Goal: Task Accomplishment & Management: Use online tool/utility

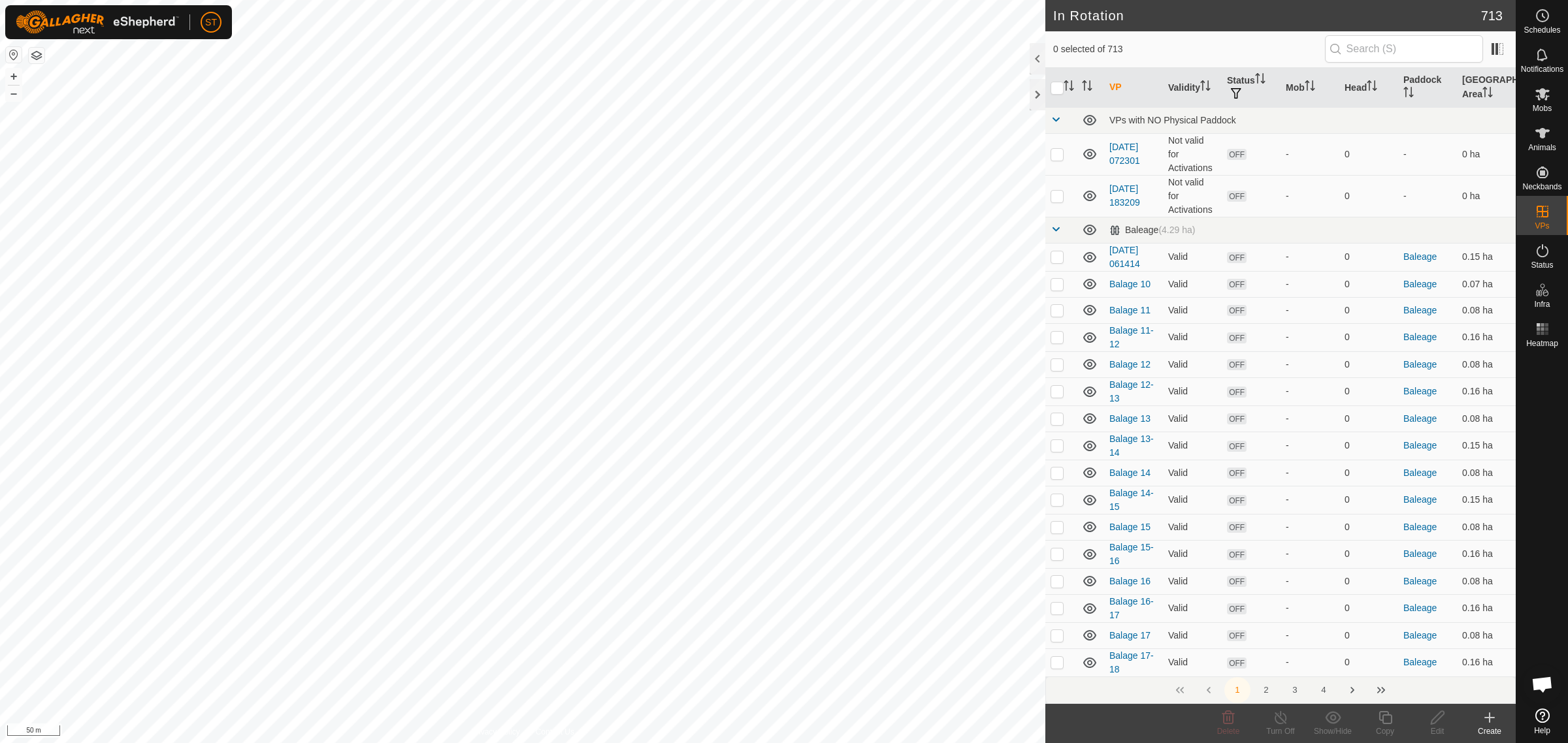
click at [1487, 723] on icon at bounding box center [1489, 717] width 15 height 15
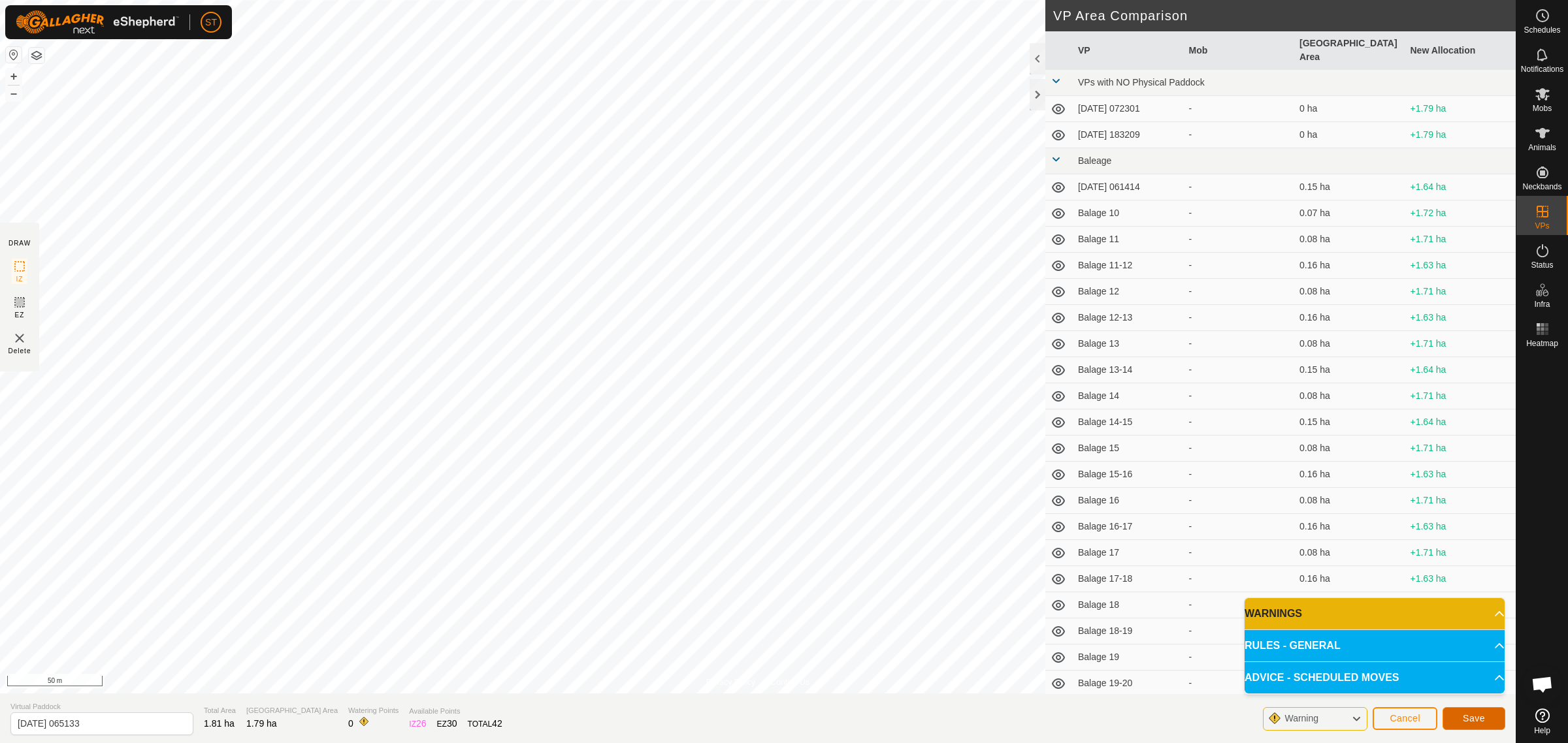
click at [1461, 713] on button "Save" at bounding box center [1474, 719] width 63 height 23
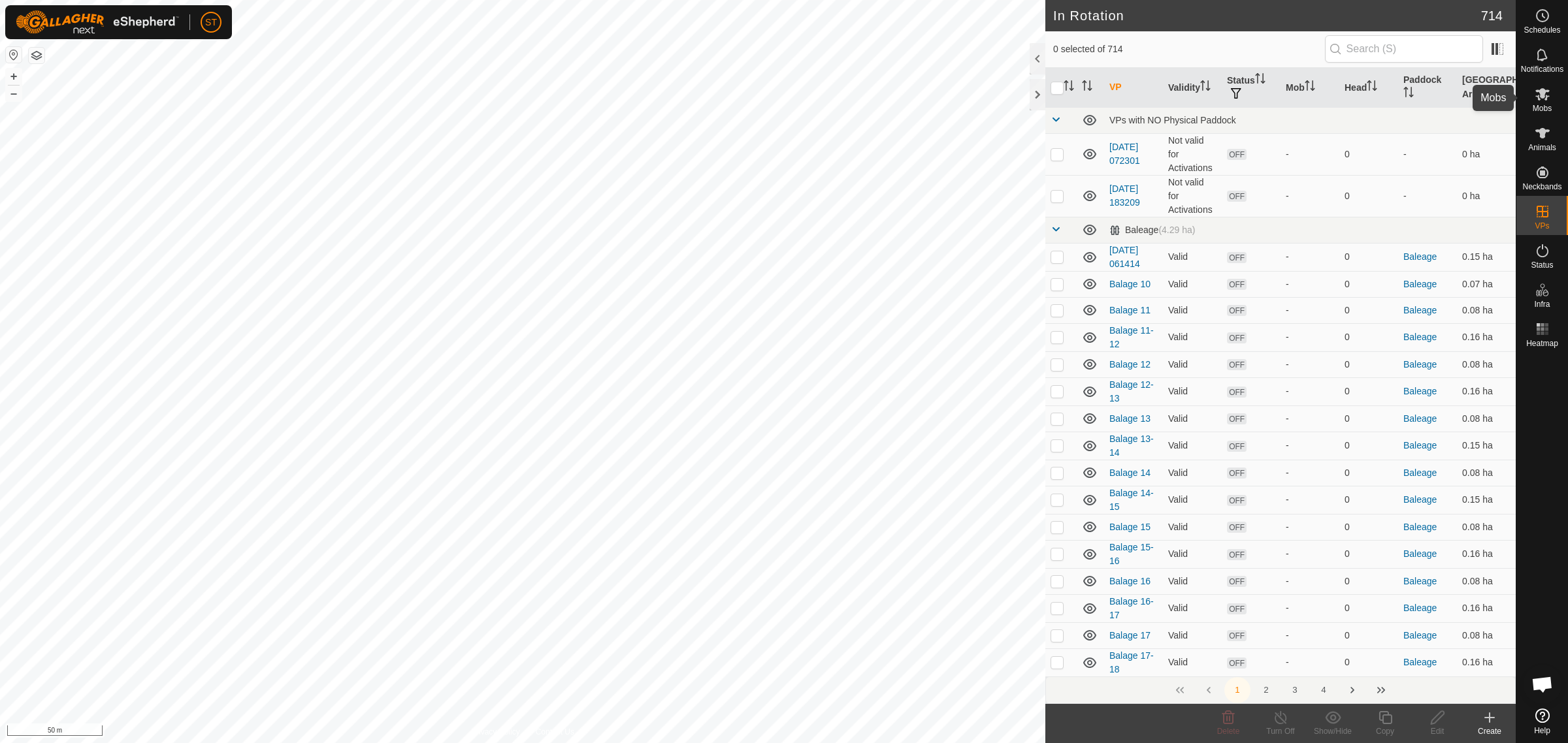
click at [1552, 102] on es-mob-svg-icon at bounding box center [1542, 94] width 24 height 21
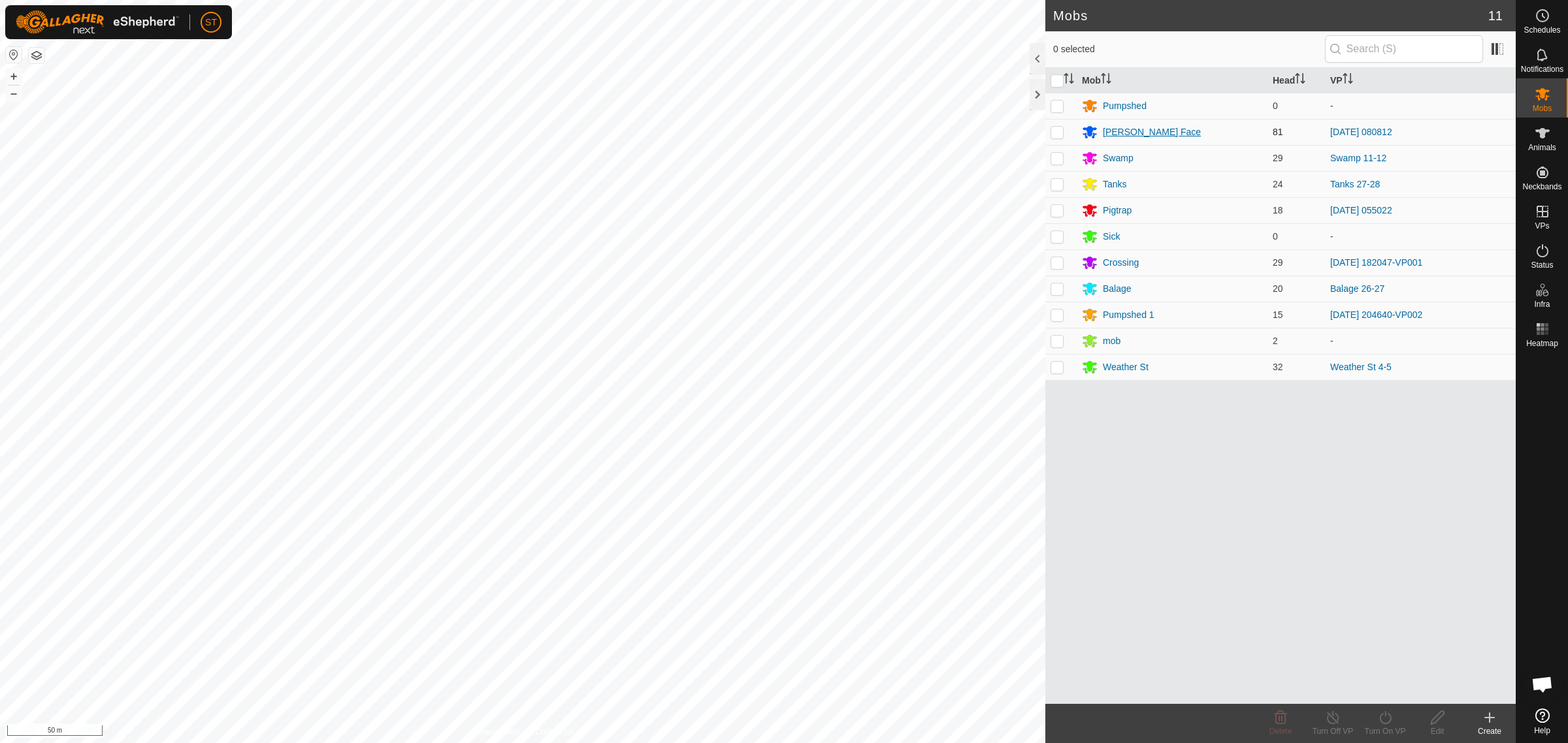
click at [1115, 133] on div "[PERSON_NAME] Face" at bounding box center [1152, 132] width 98 height 14
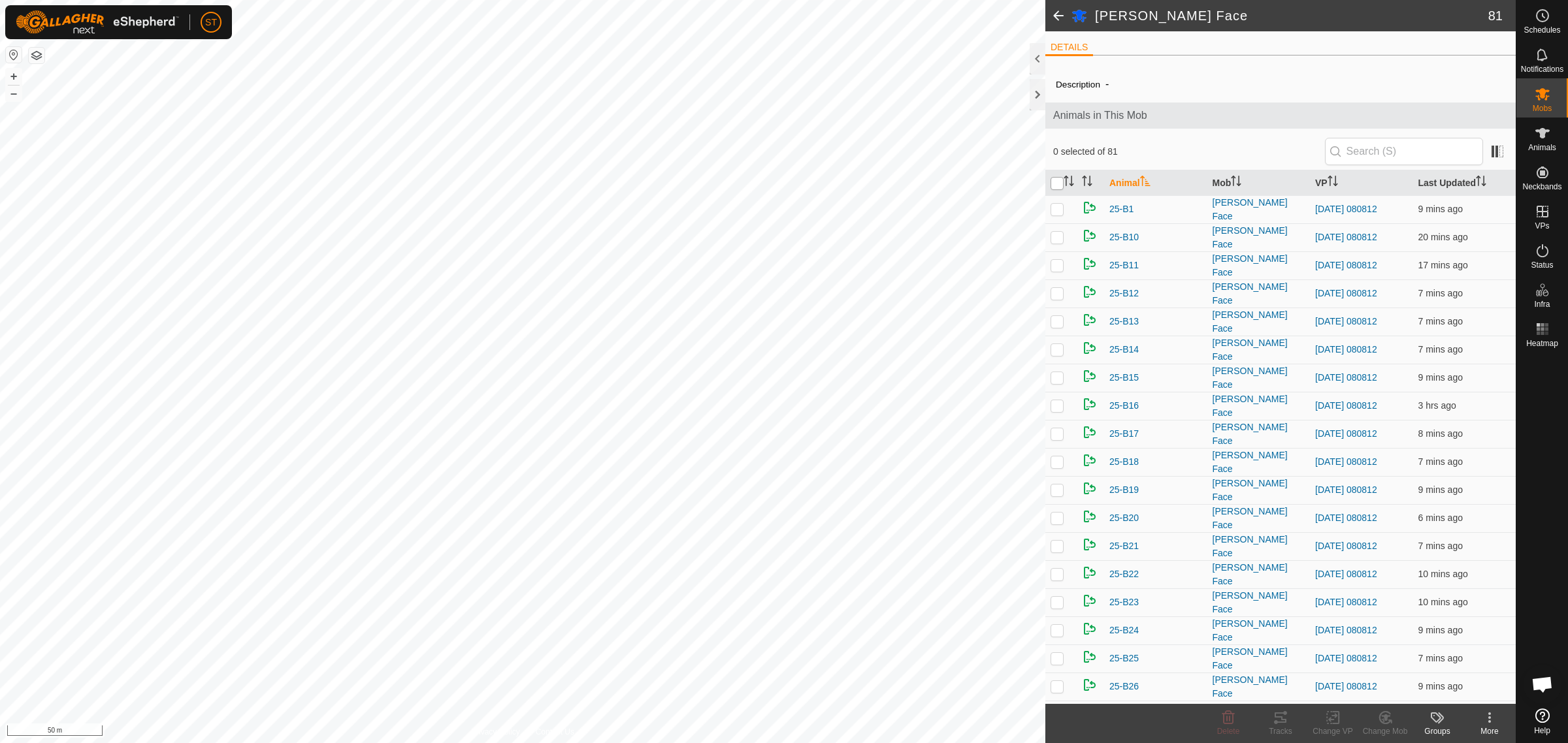
click at [1057, 183] on input "checkbox" at bounding box center [1057, 183] width 13 height 13
checkbox input "true"
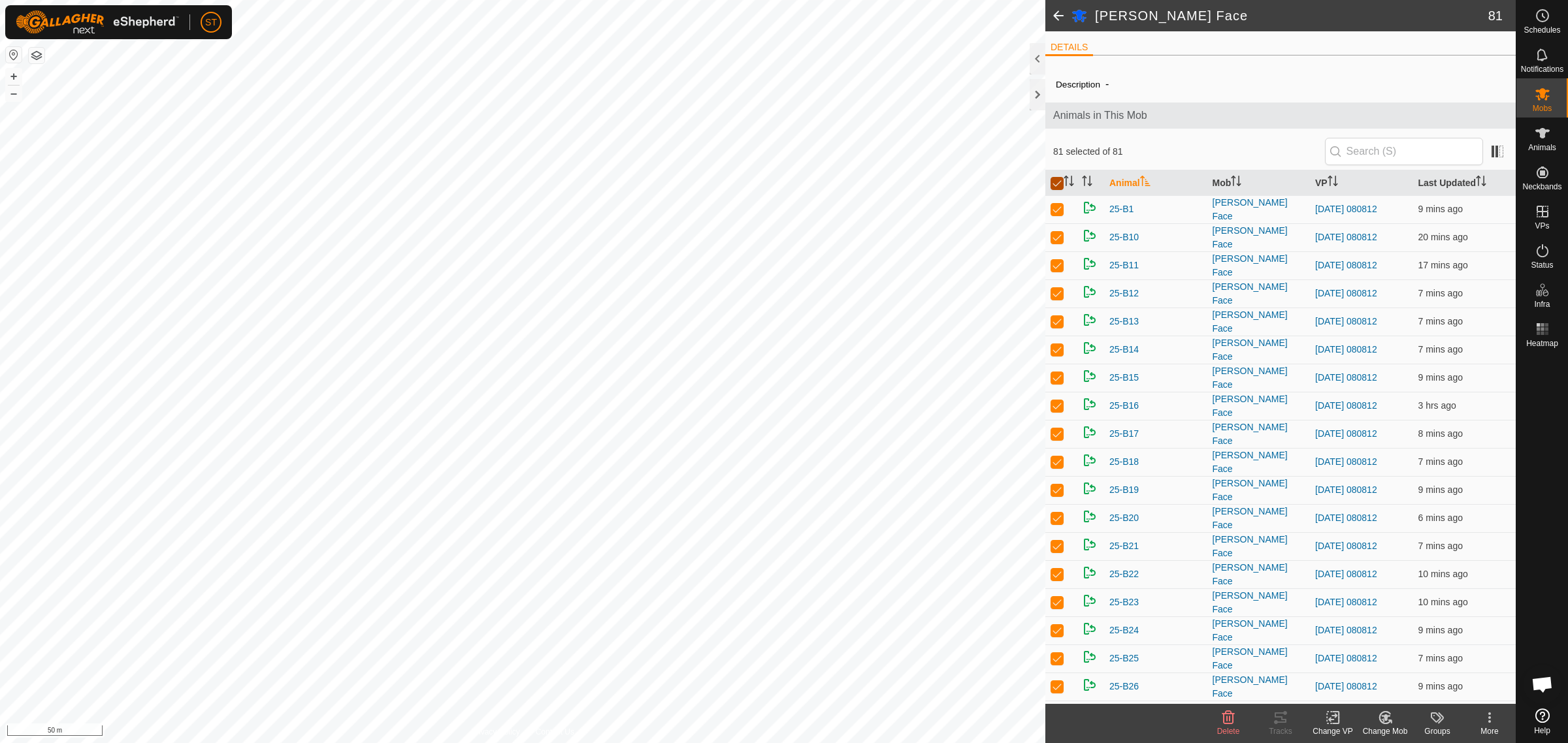
checkbox input "true"
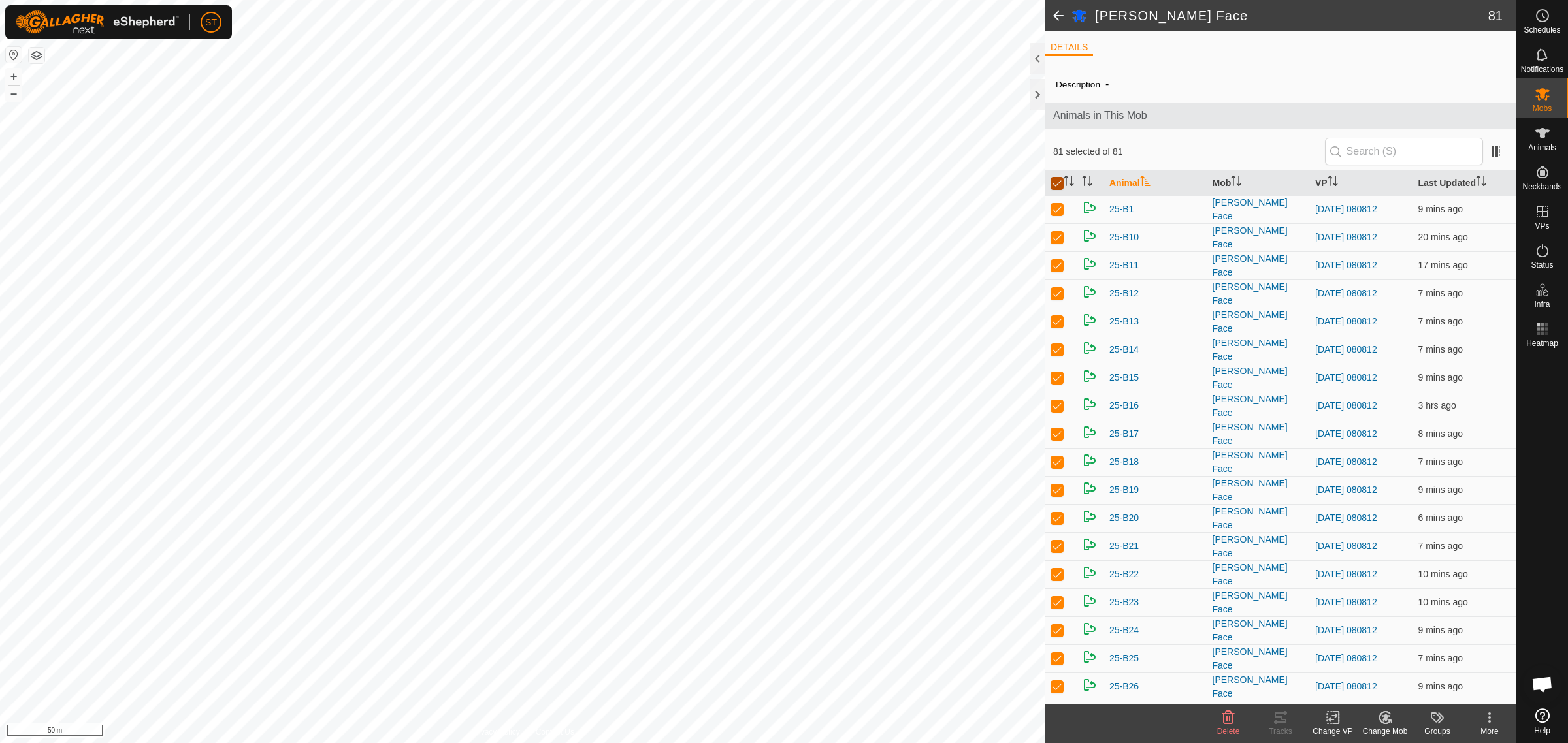
checkbox input "true"
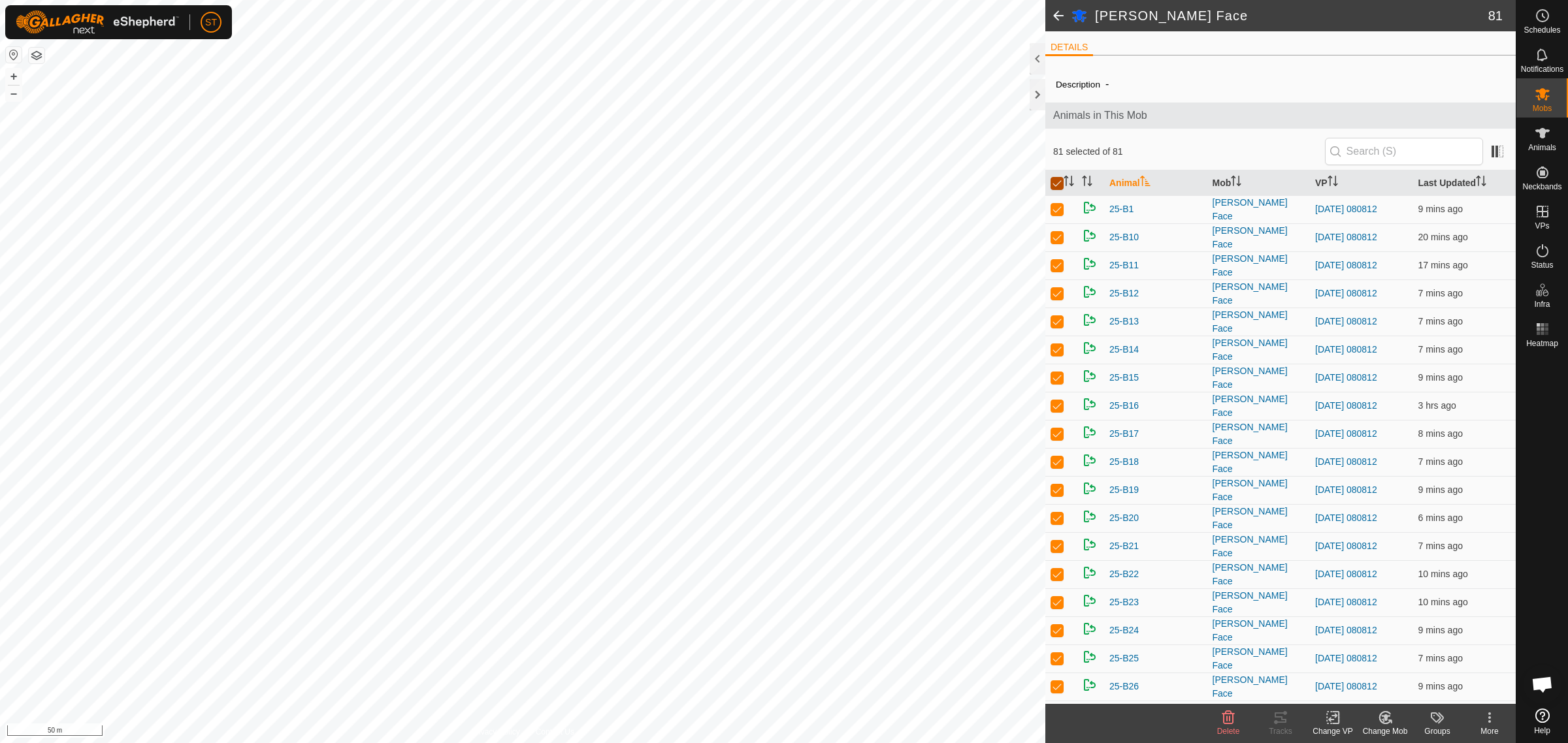
checkbox input "true"
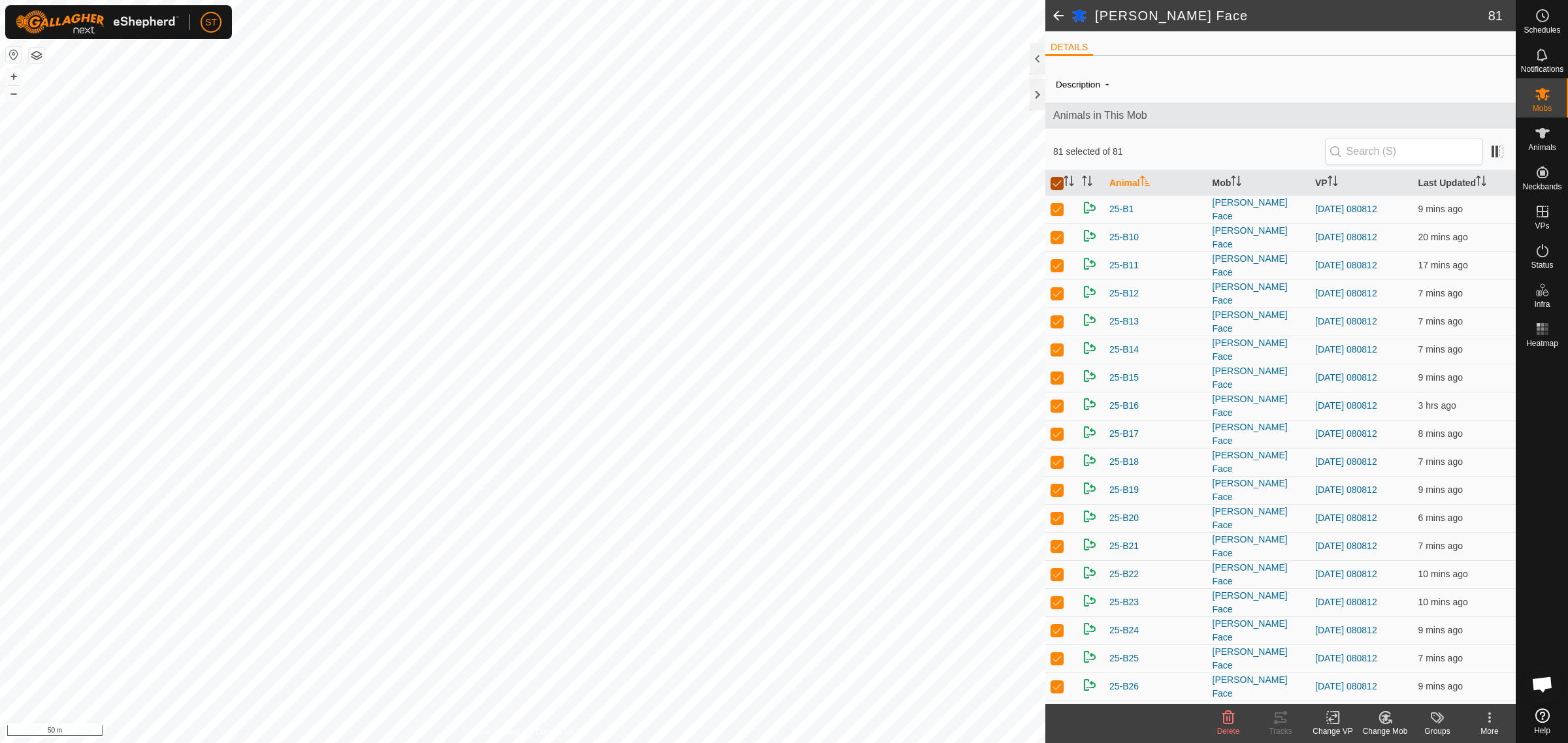
checkbox input "true"
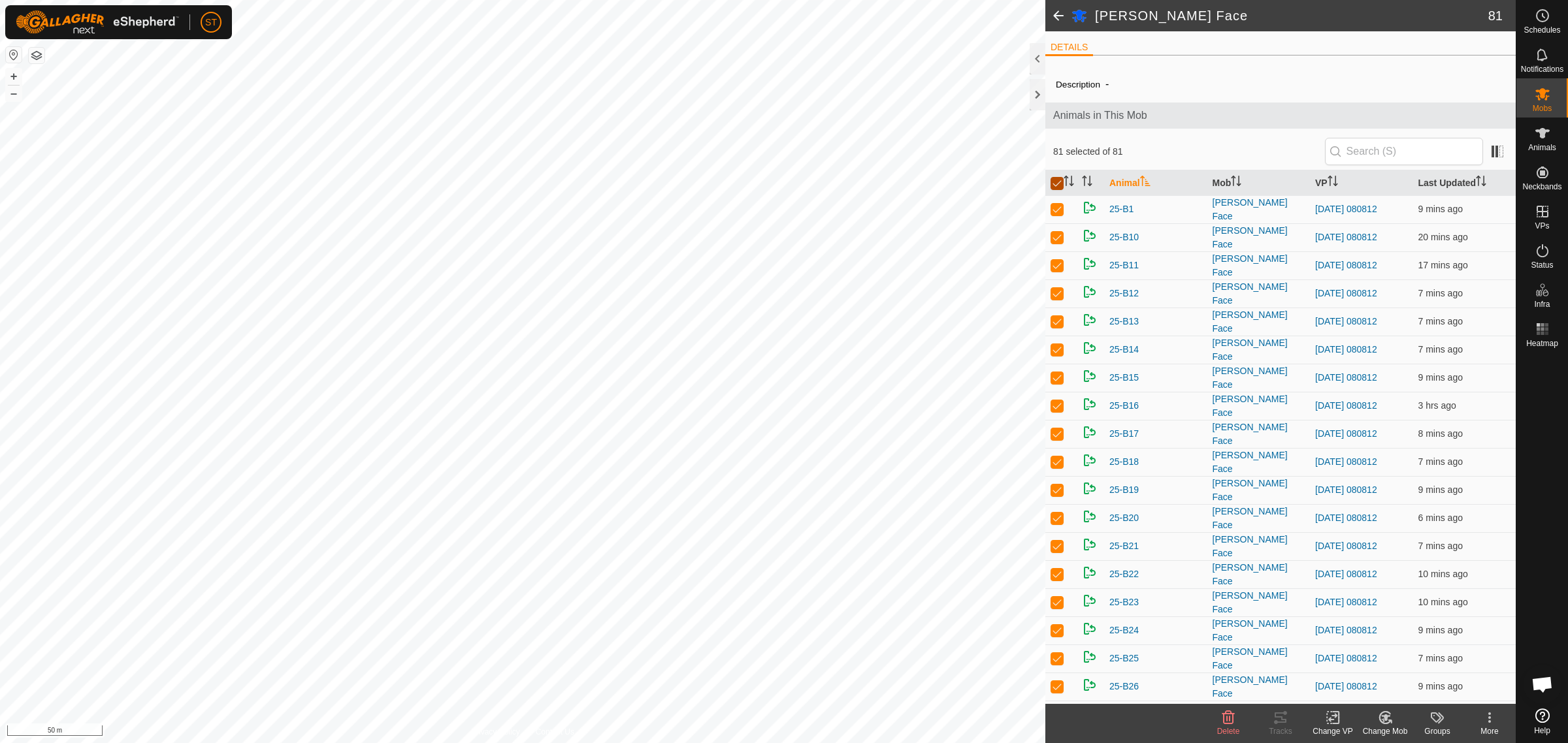
checkbox input "true"
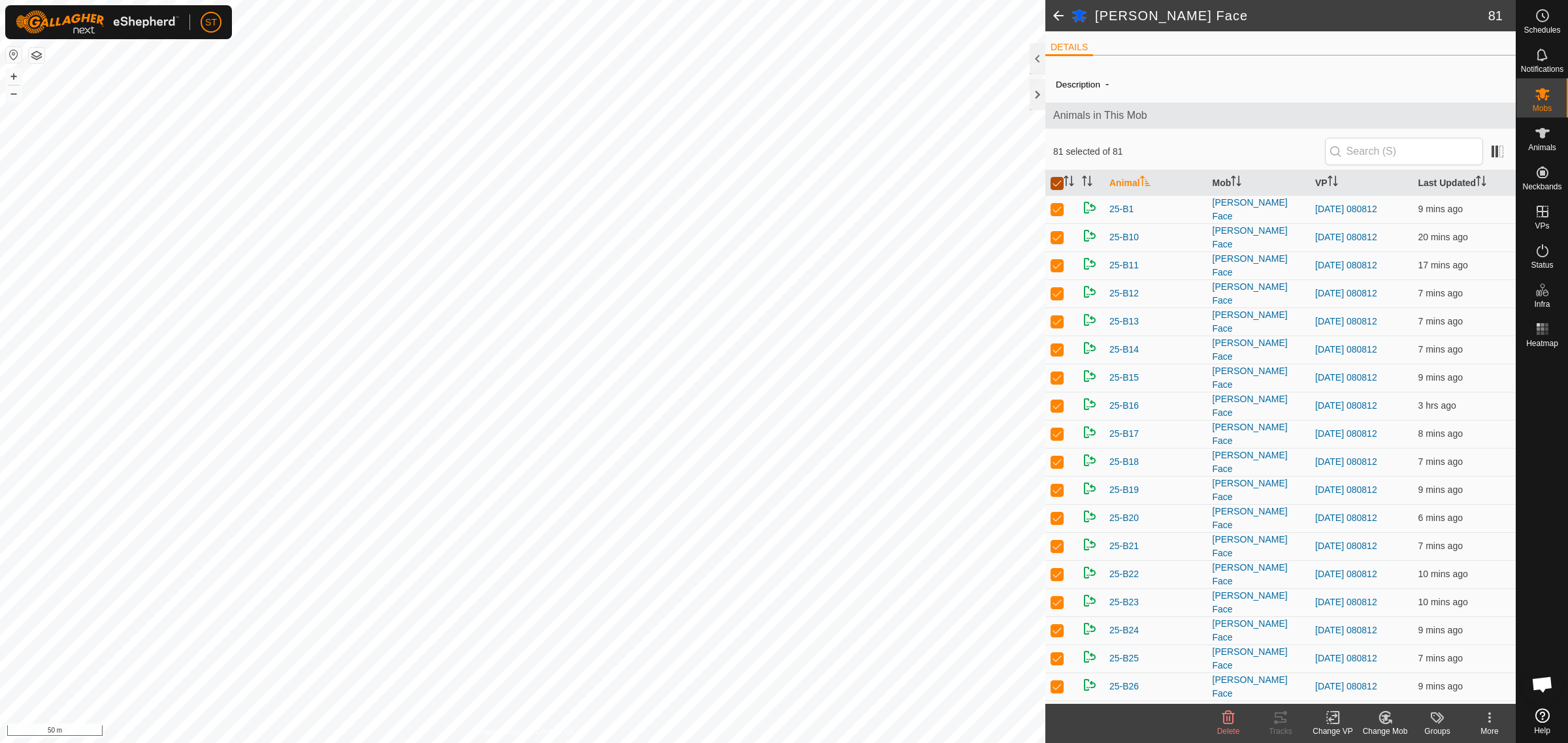
checkbox input "true"
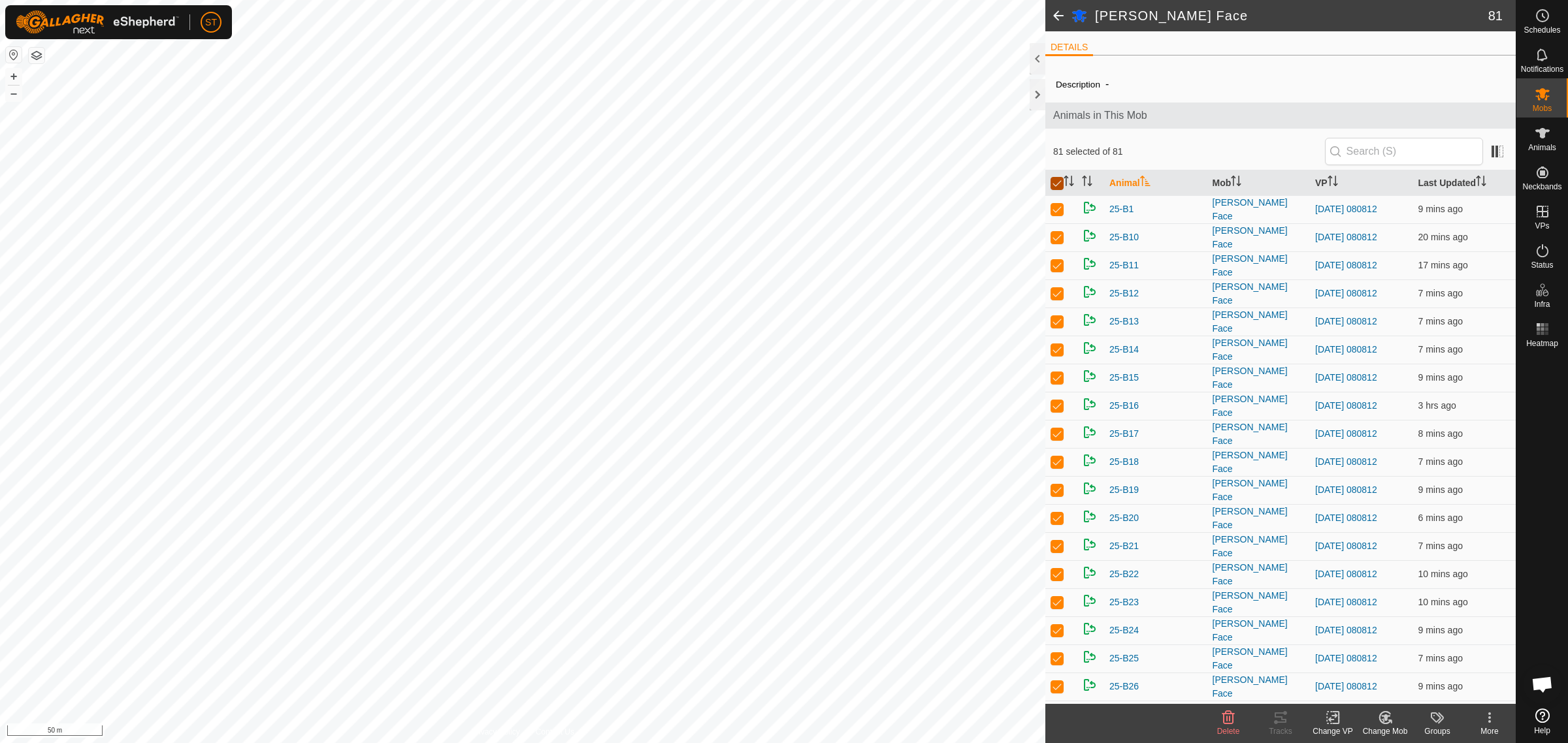
checkbox input "true"
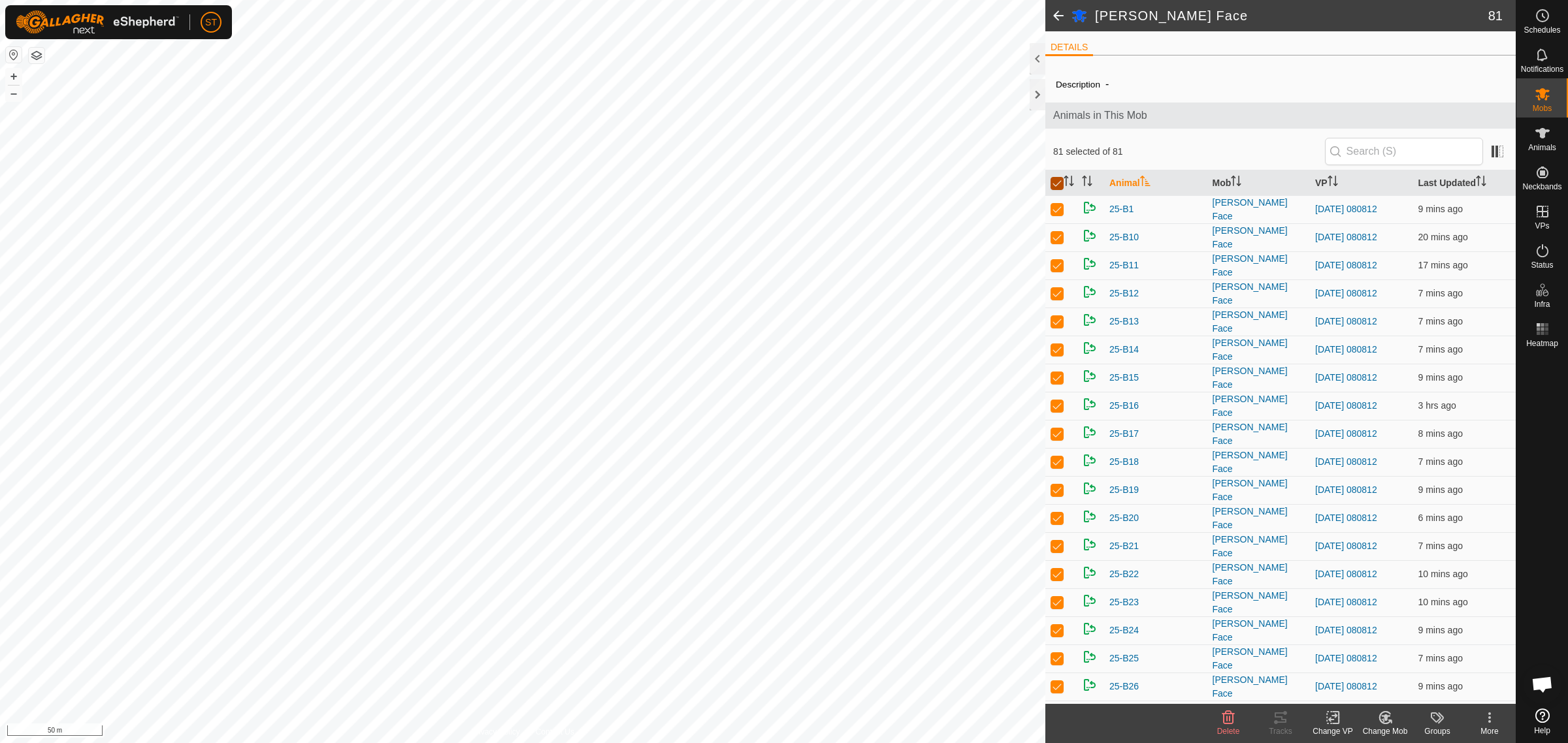
checkbox input "true"
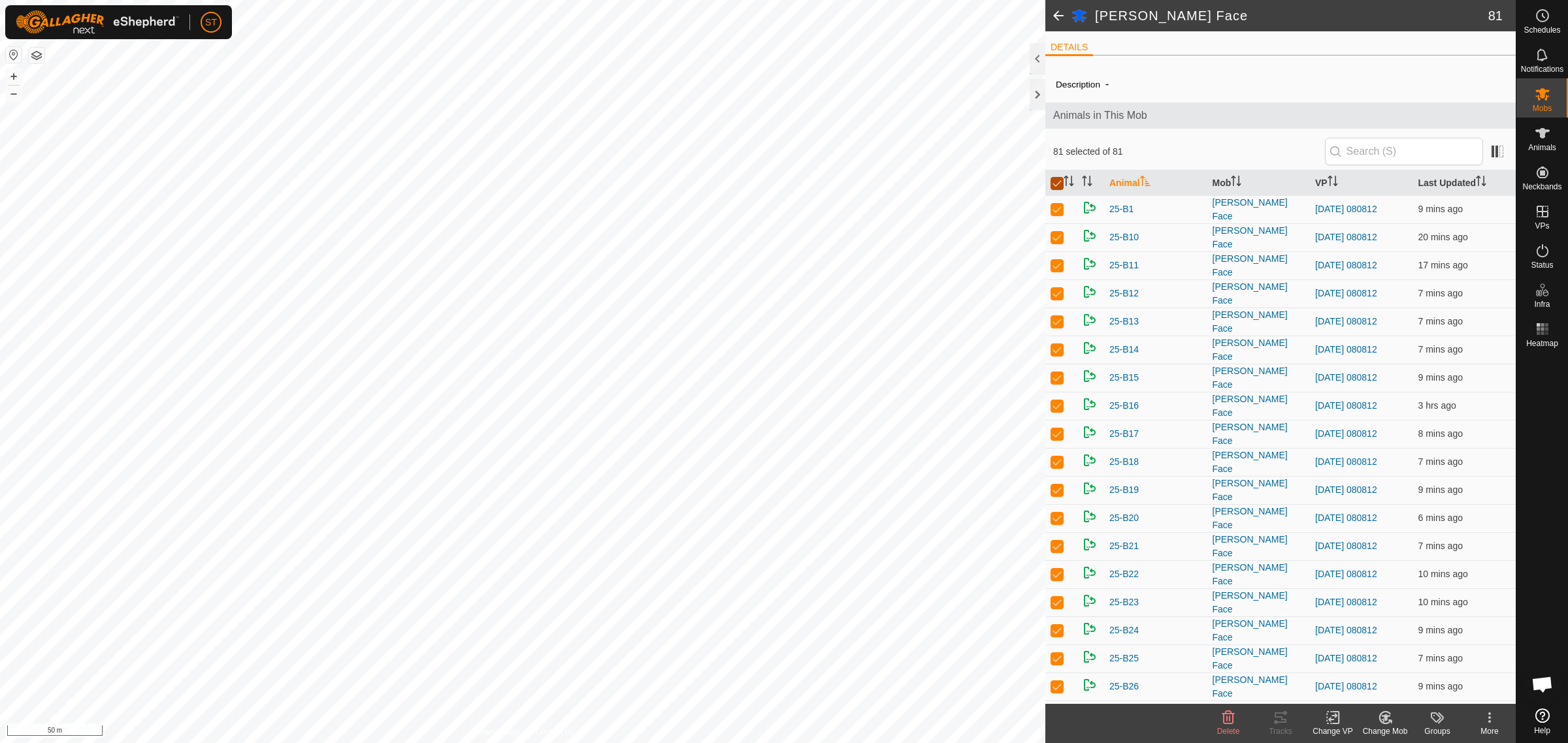
checkbox input "true"
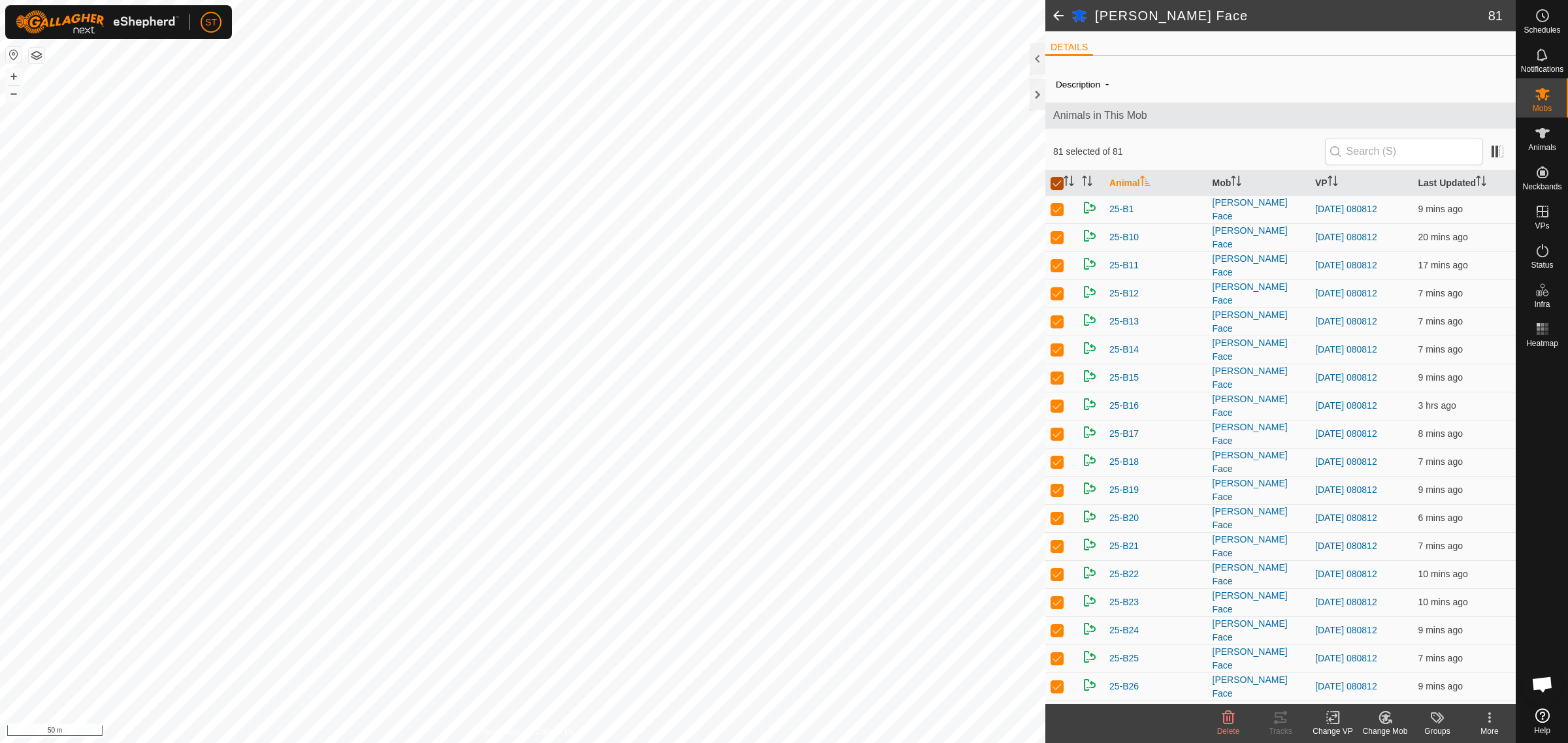
checkbox input "true"
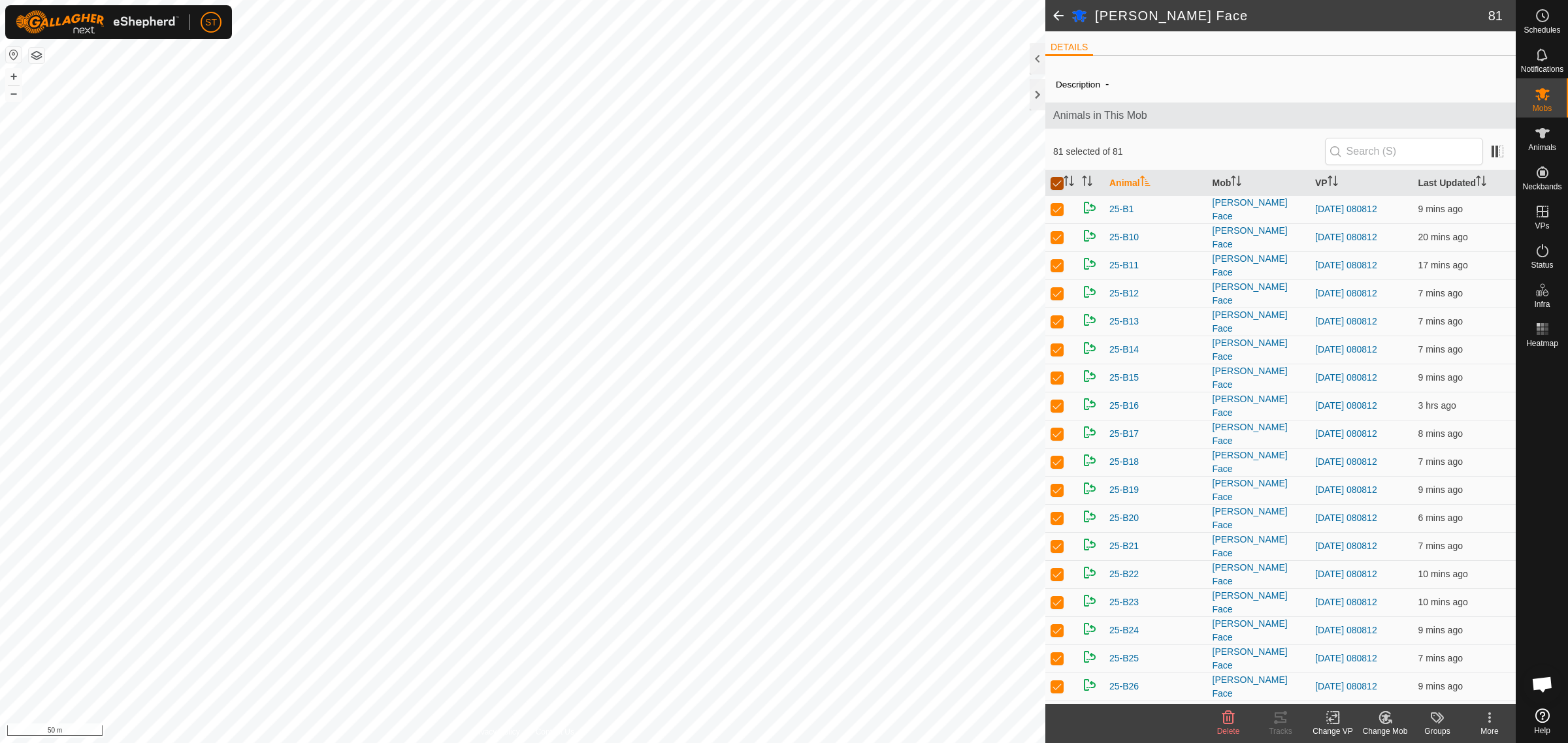
checkbox input "true"
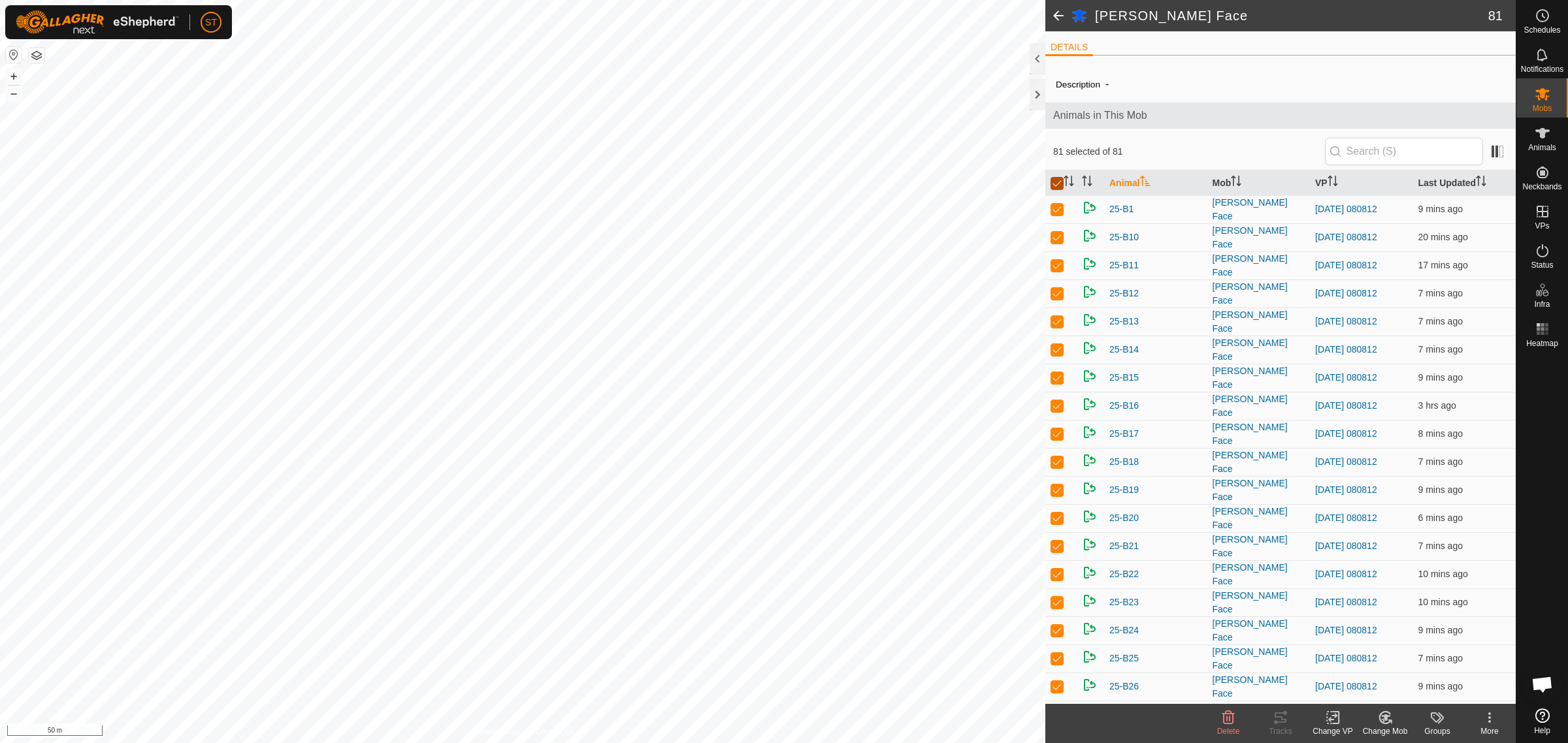
checkbox input "true"
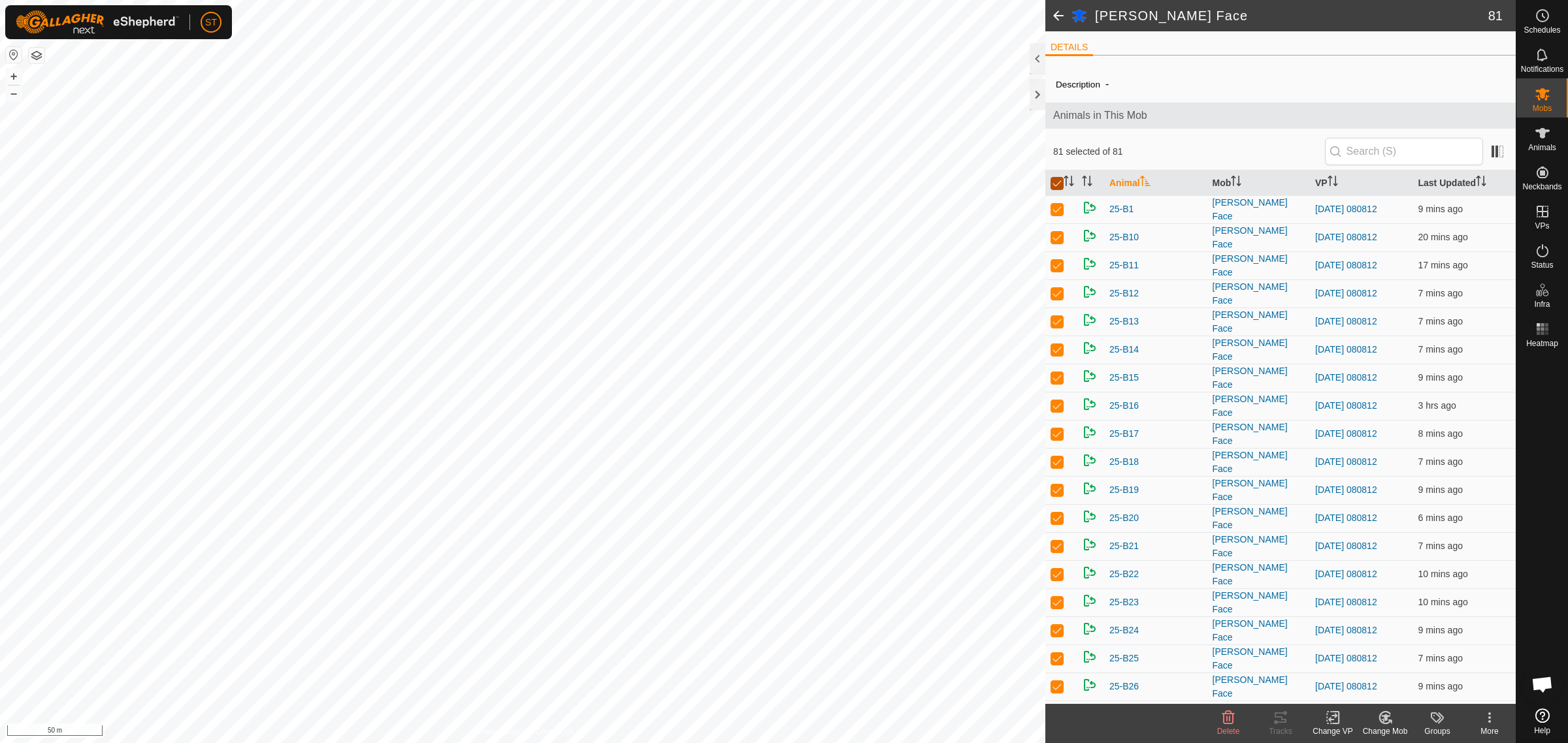
checkbox input "true"
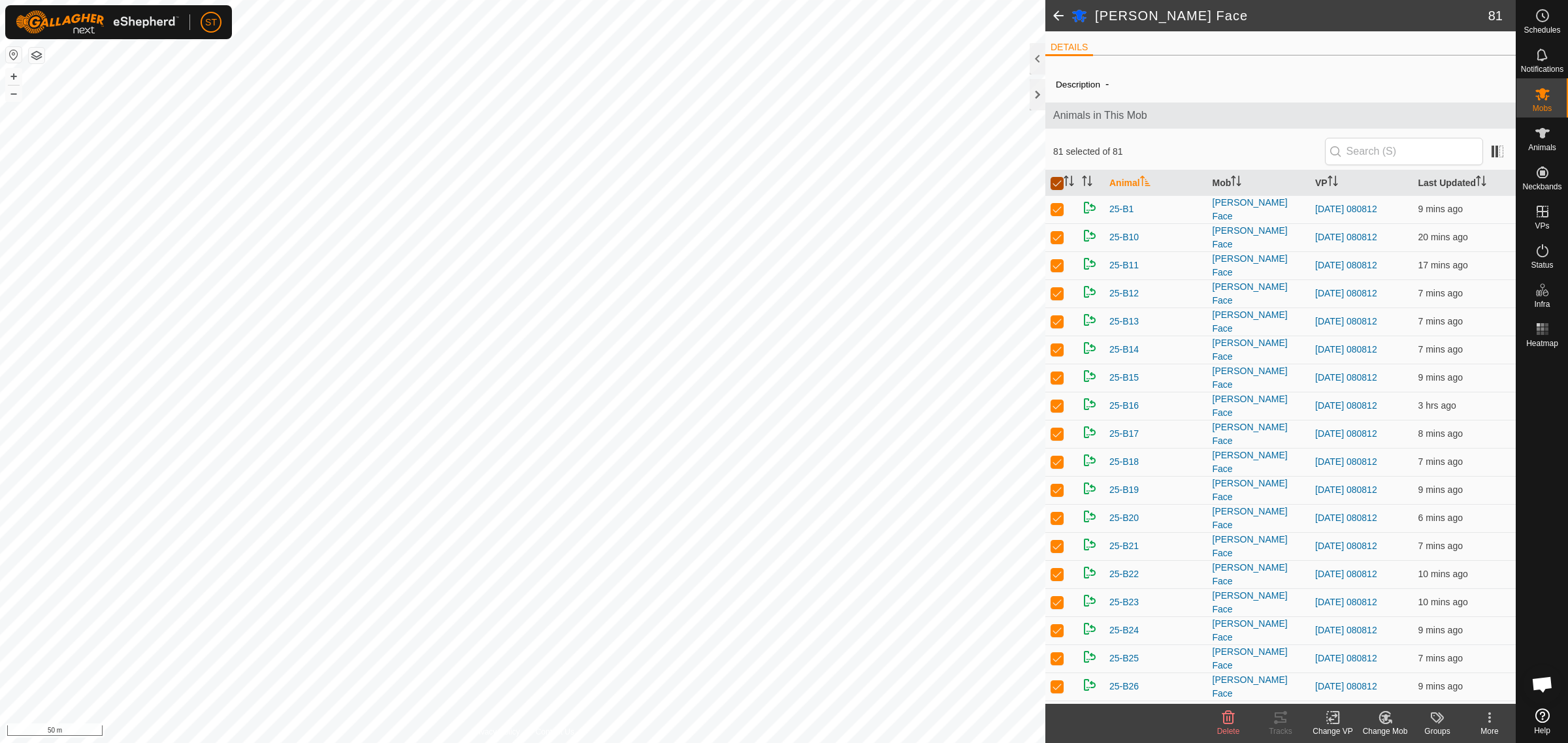
checkbox input "true"
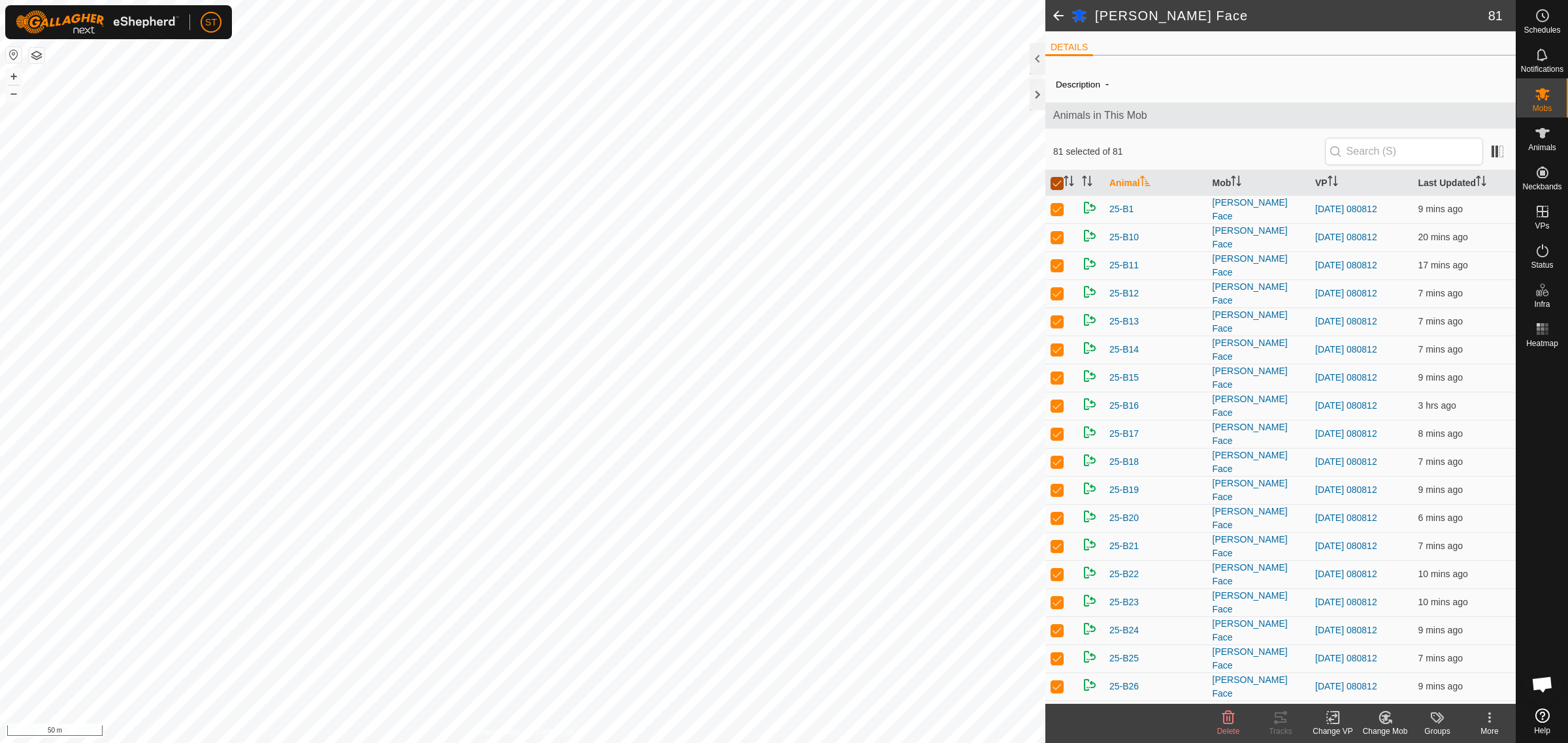
checkbox input "true"
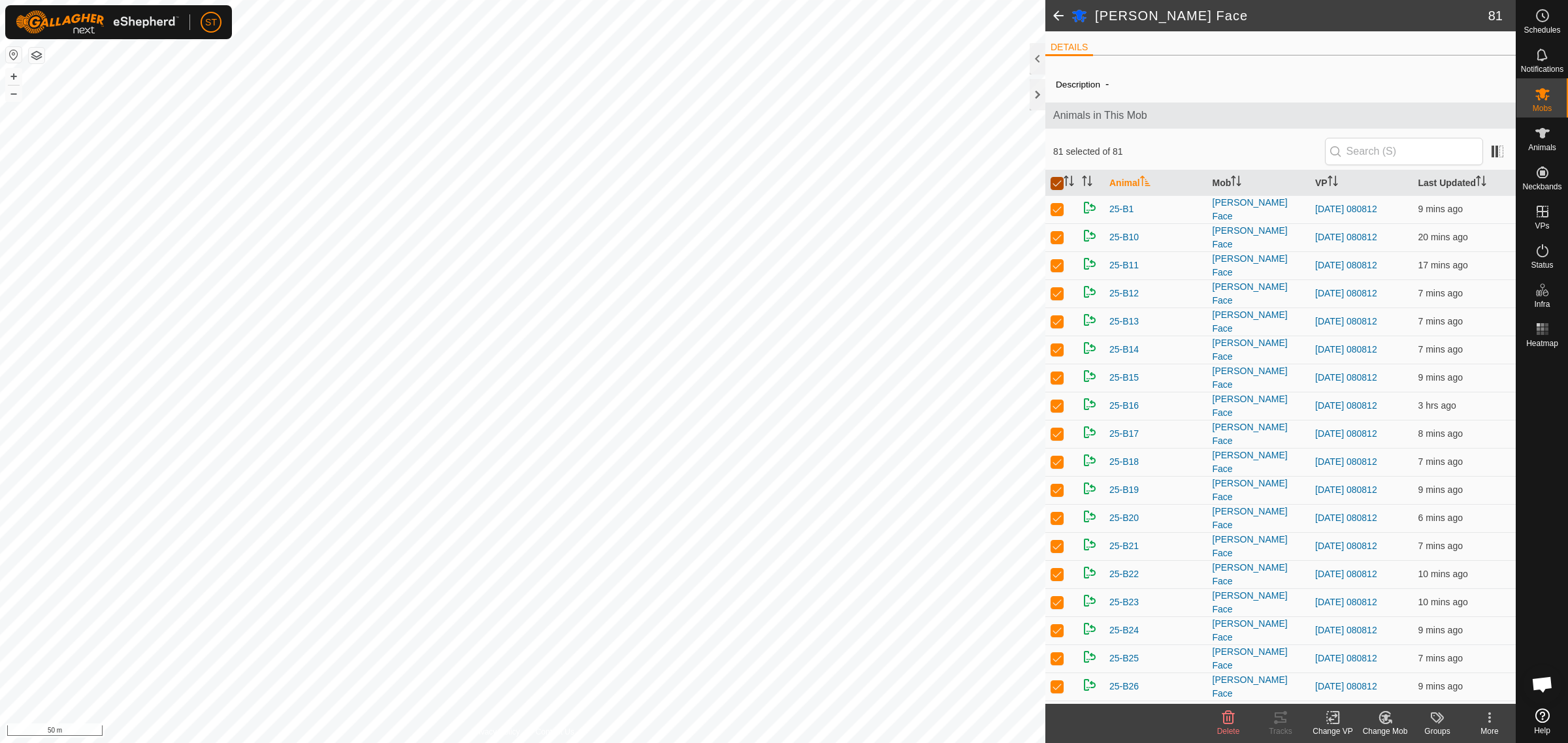
checkbox input "true"
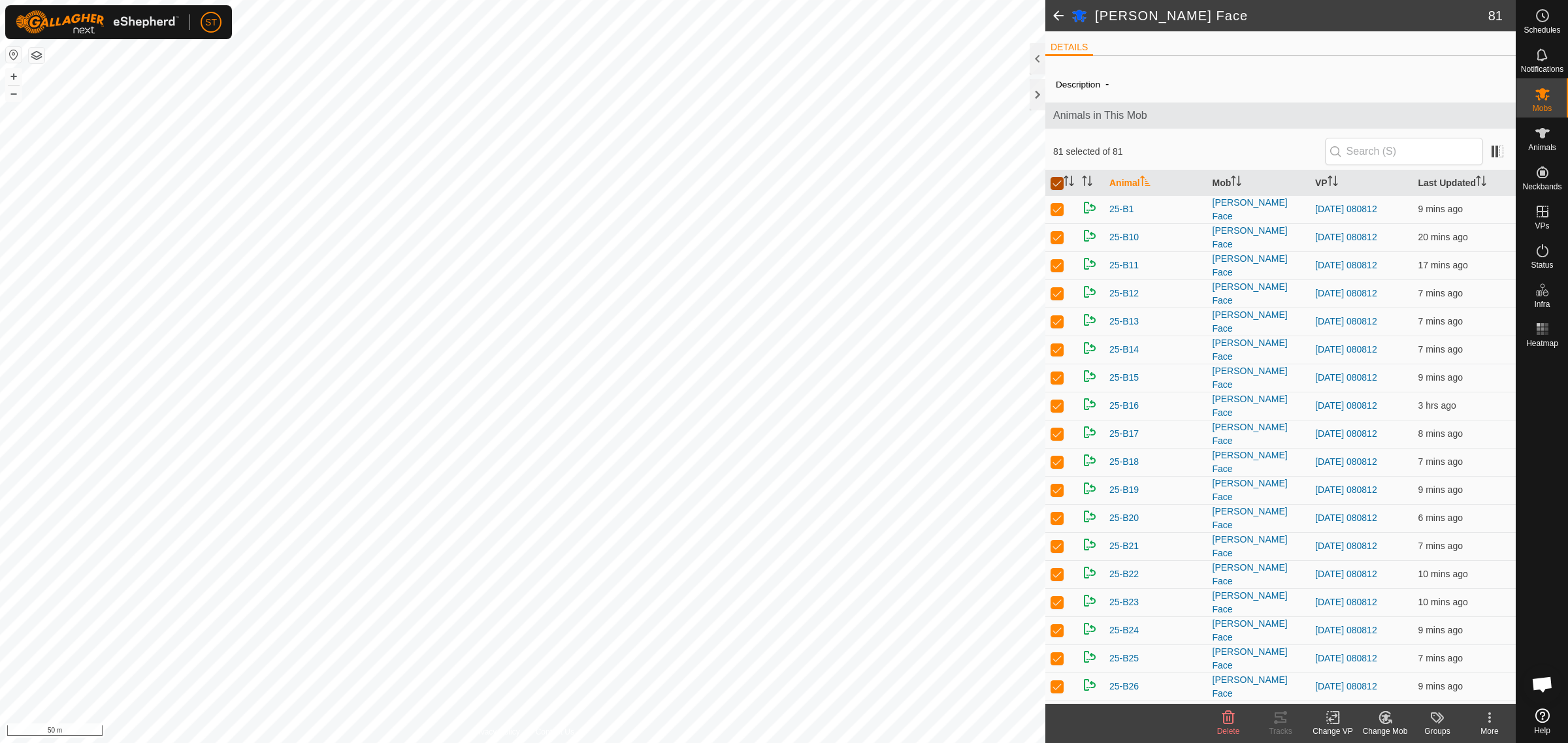
checkbox input "true"
click at [1328, 722] on icon at bounding box center [1333, 717] width 16 height 15
click at [1366, 663] on link "Choose VP..." at bounding box center [1372, 662] width 129 height 26
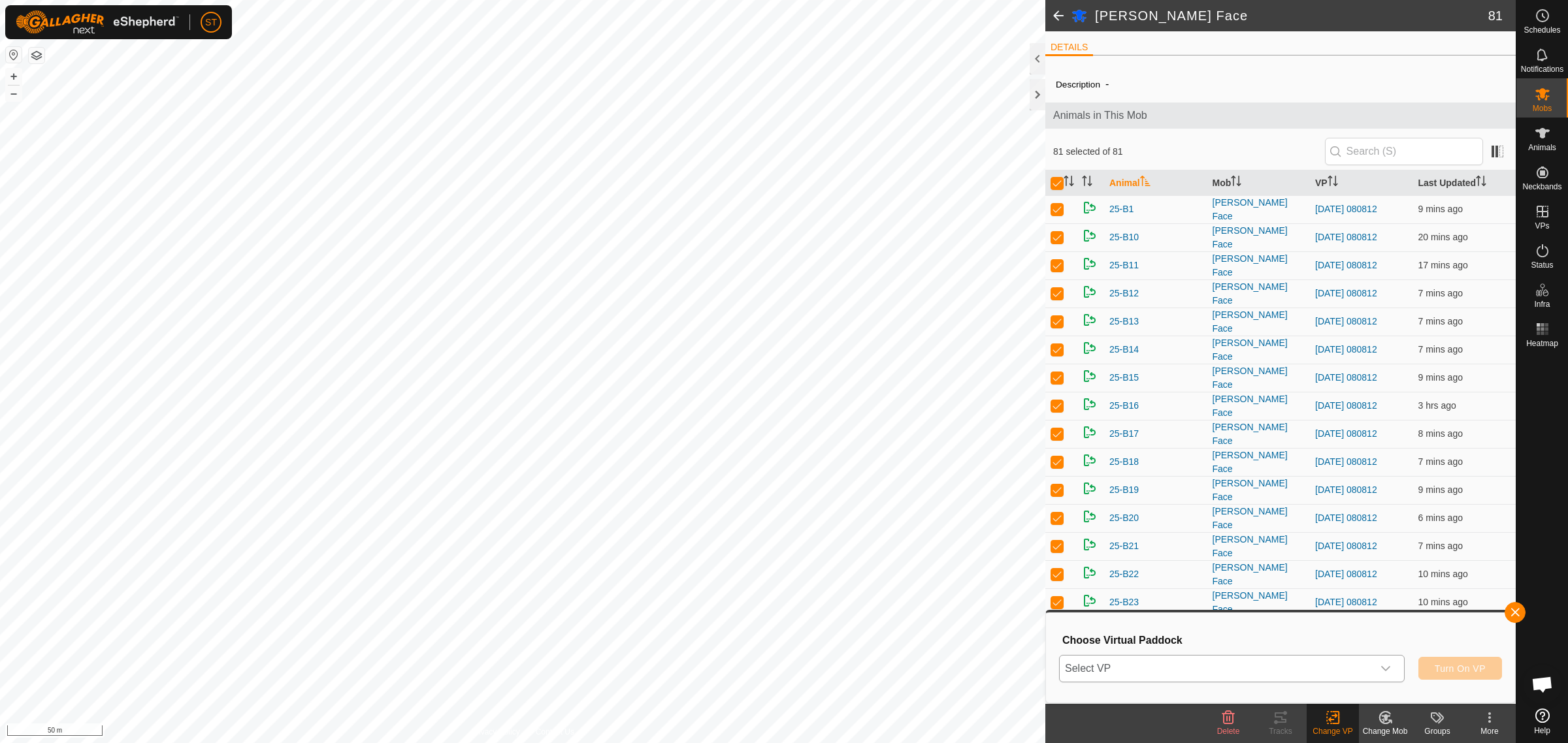
click at [1391, 671] on div "dropdown trigger" at bounding box center [1386, 669] width 26 height 26
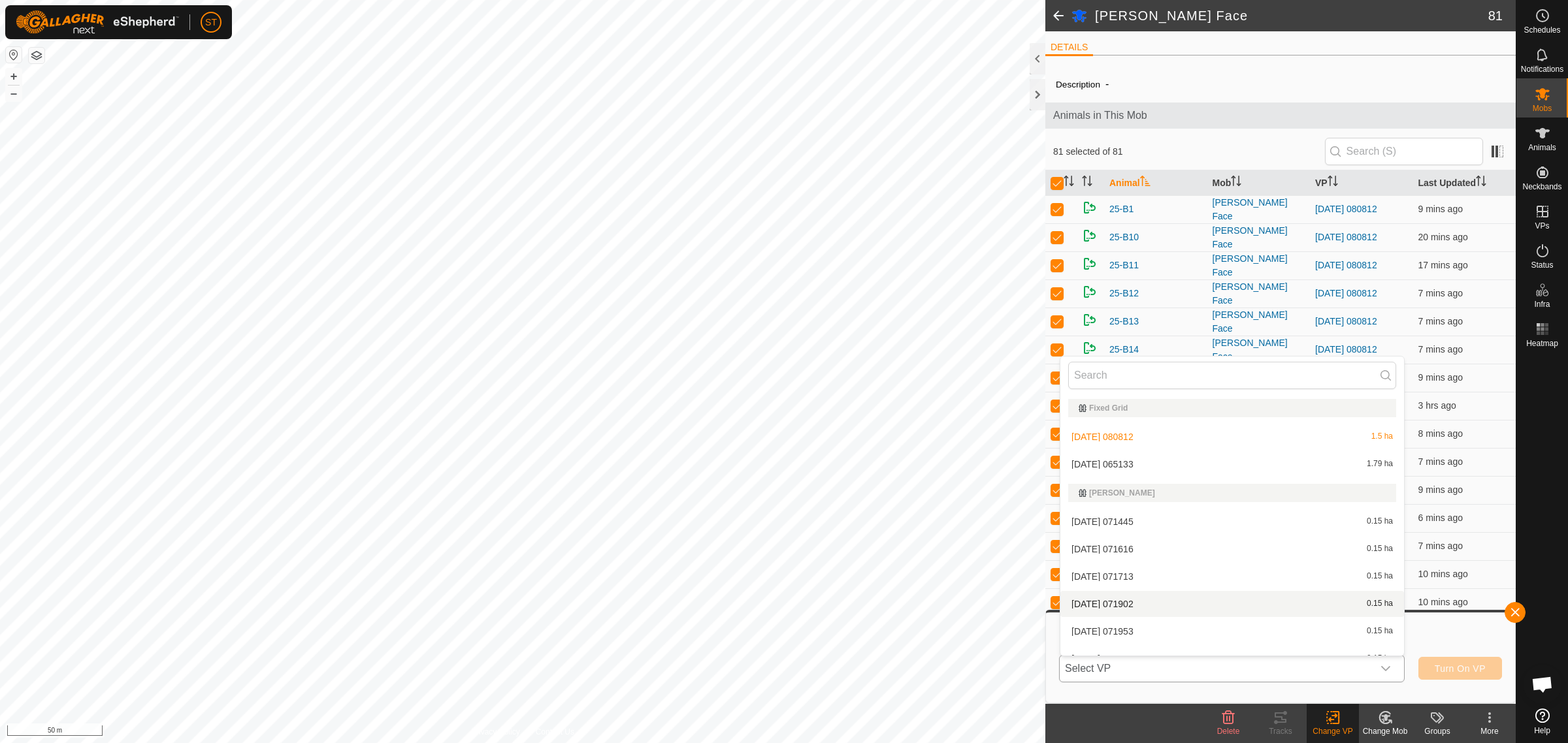
scroll to position [6286, 0]
click at [1125, 557] on li "[DATE] 065133 1.79 ha" at bounding box center [1232, 563] width 344 height 26
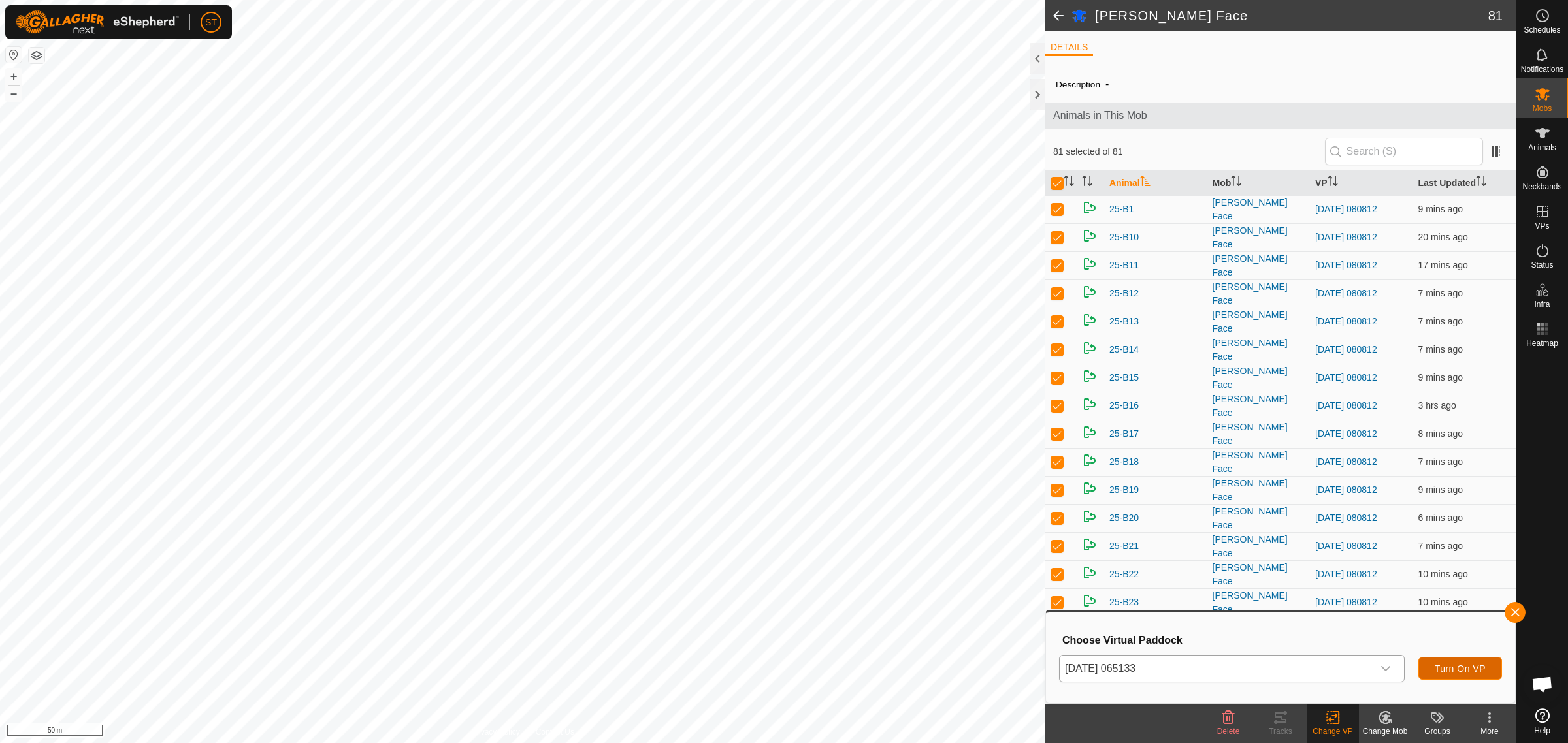
click at [1444, 670] on span "Turn On VP" at bounding box center [1460, 668] width 51 height 11
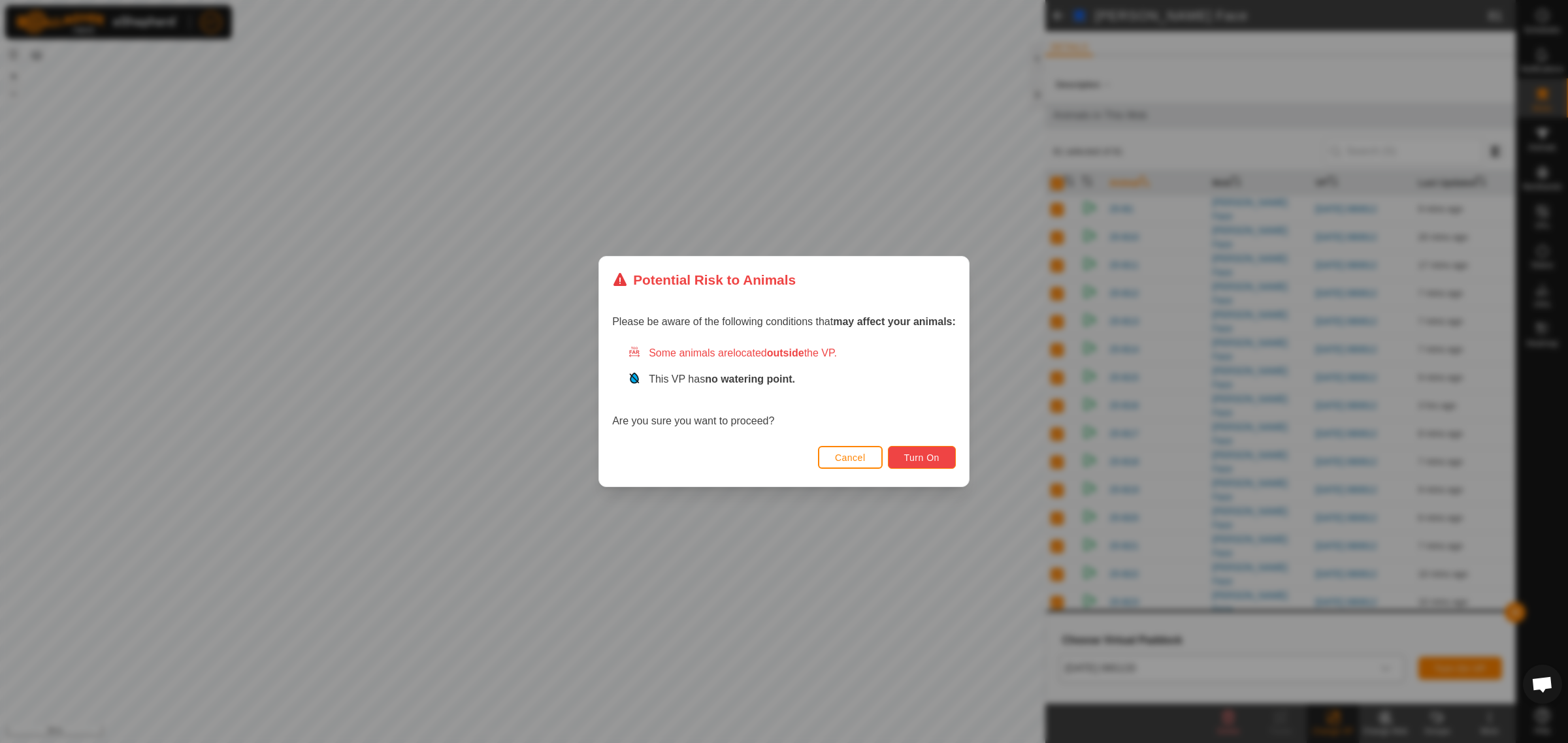
click at [929, 462] on button "Turn On" at bounding box center [922, 457] width 68 height 23
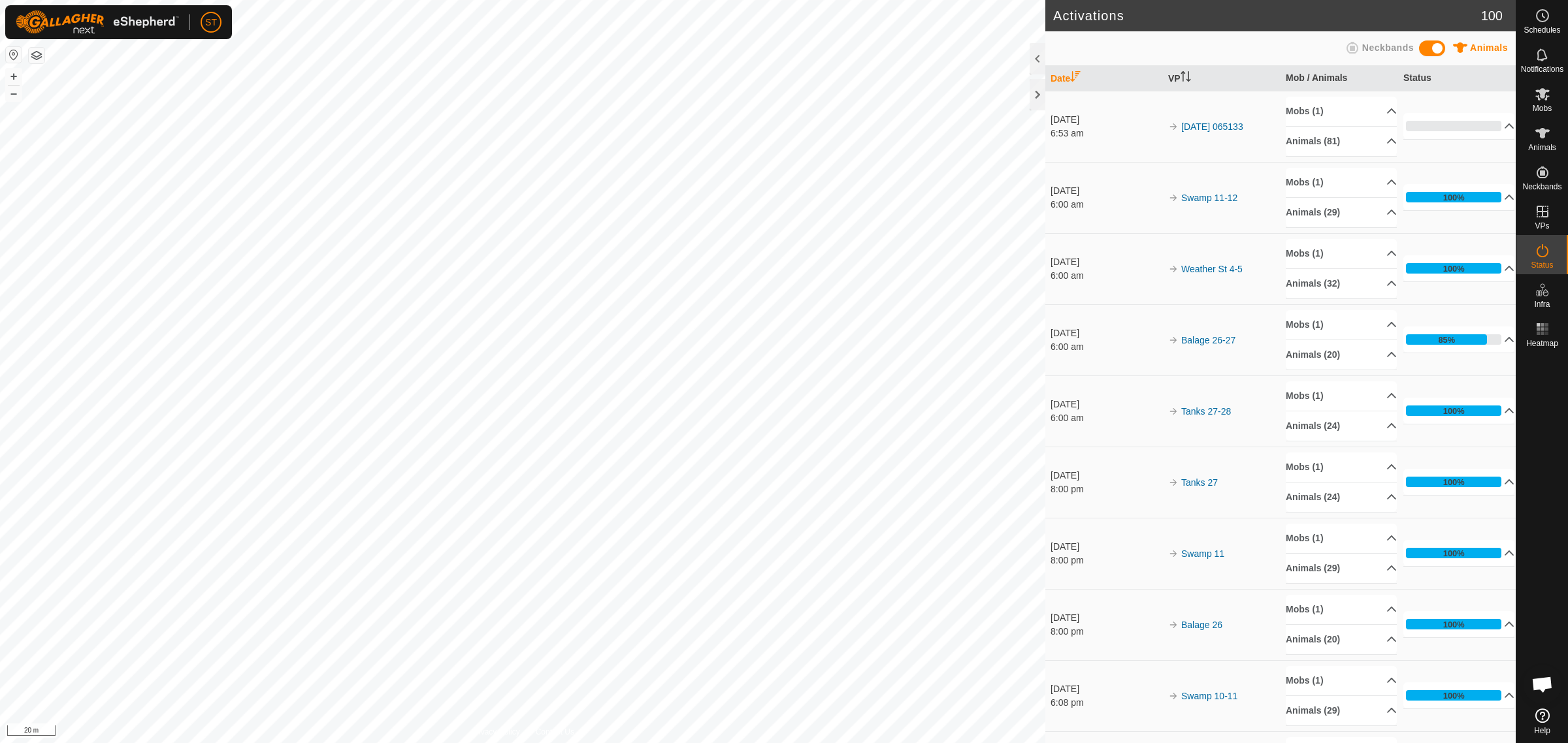
click at [286, 0] on html "ST Schedules Notifications Mobs Animals Neckbands VPs Status Infra Heatmap Help…" at bounding box center [784, 371] width 1568 height 743
